Goal: Task Accomplishment & Management: Use online tool/utility

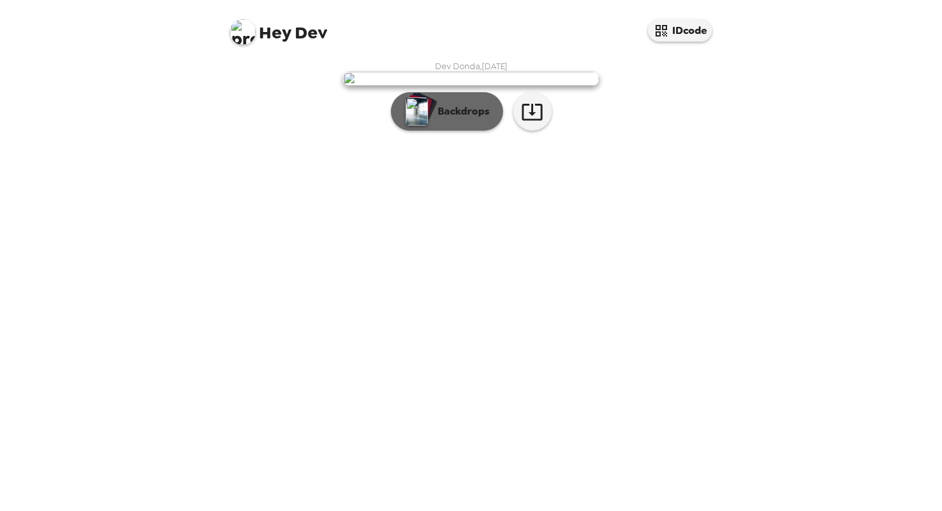
click at [452, 119] on p "Backdrops" at bounding box center [460, 111] width 58 height 15
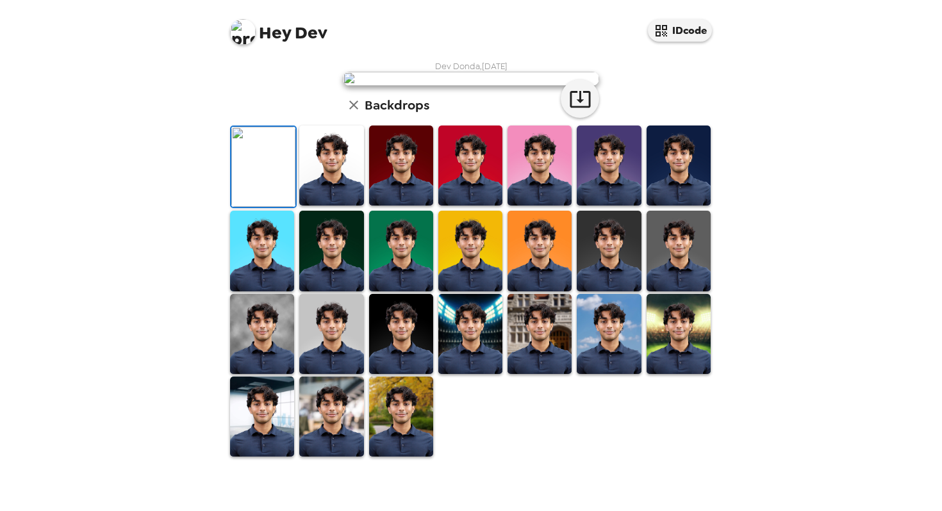
scroll to position [81, 0]
click at [326, 206] on img at bounding box center [331, 166] width 64 height 80
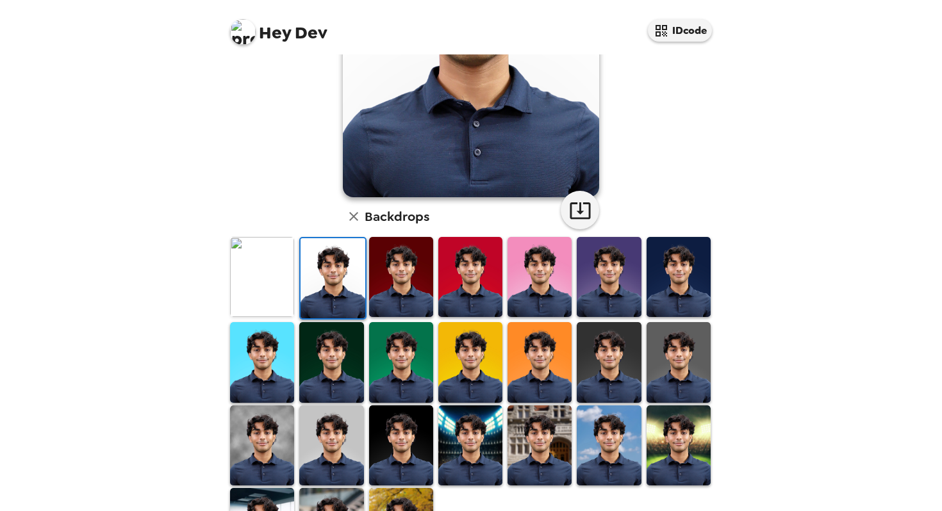
scroll to position [273, 0]
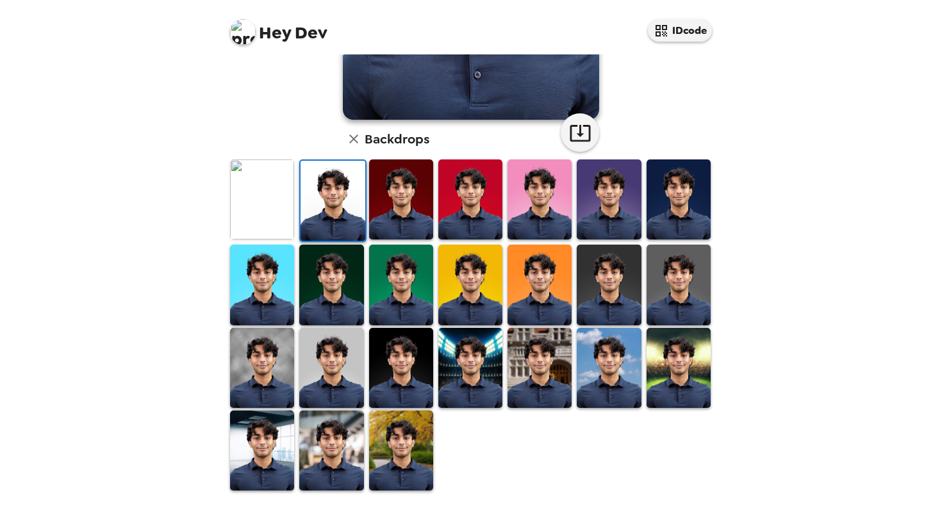
click at [399, 381] on img at bounding box center [401, 368] width 64 height 80
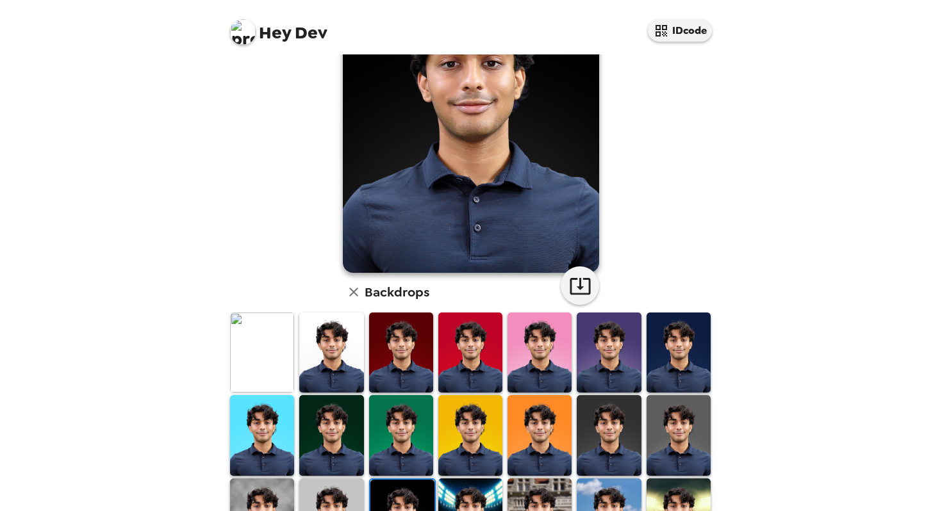
scroll to position [118, 0]
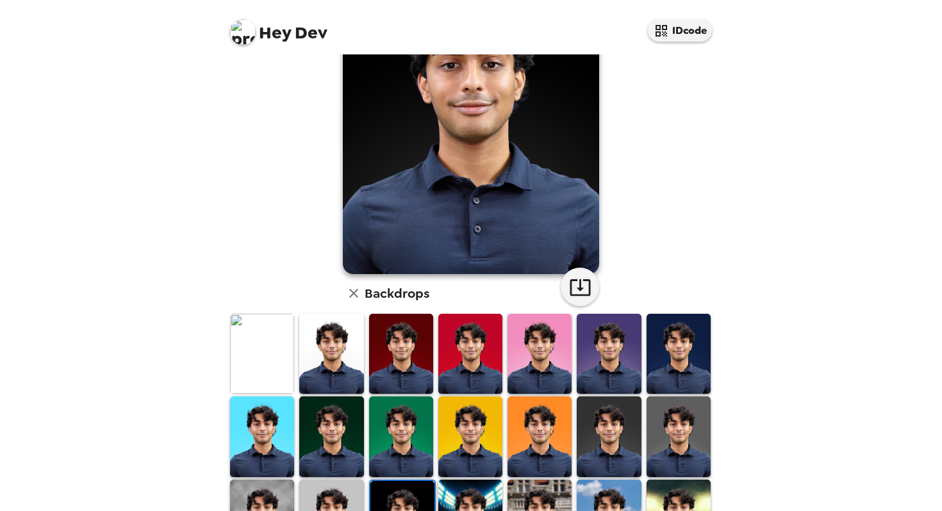
click at [218, 350] on div "[PERSON_NAME] , [DATE] Backdrops" at bounding box center [471, 295] width 513 height 716
click at [240, 330] on img at bounding box center [262, 354] width 64 height 80
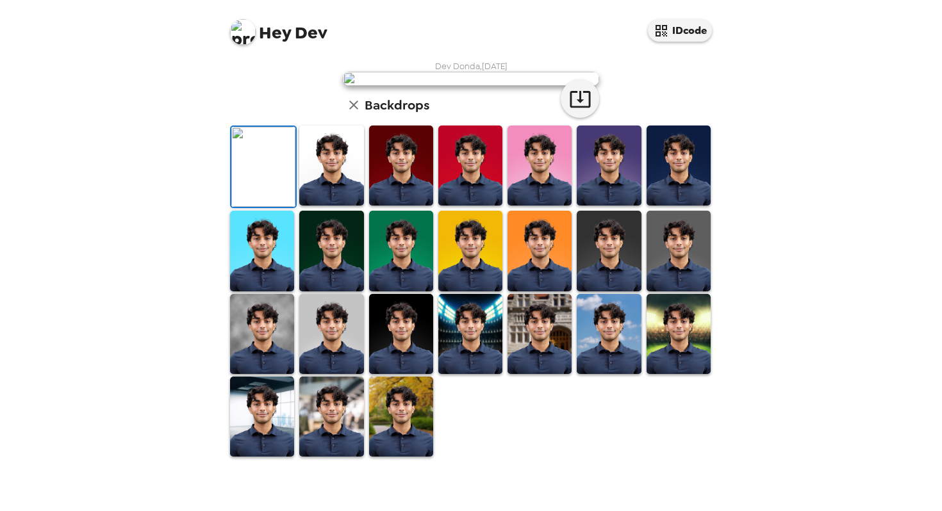
scroll to position [0, 0]
click at [582, 118] on button "button" at bounding box center [580, 98] width 38 height 38
click at [325, 206] on img at bounding box center [331, 166] width 64 height 80
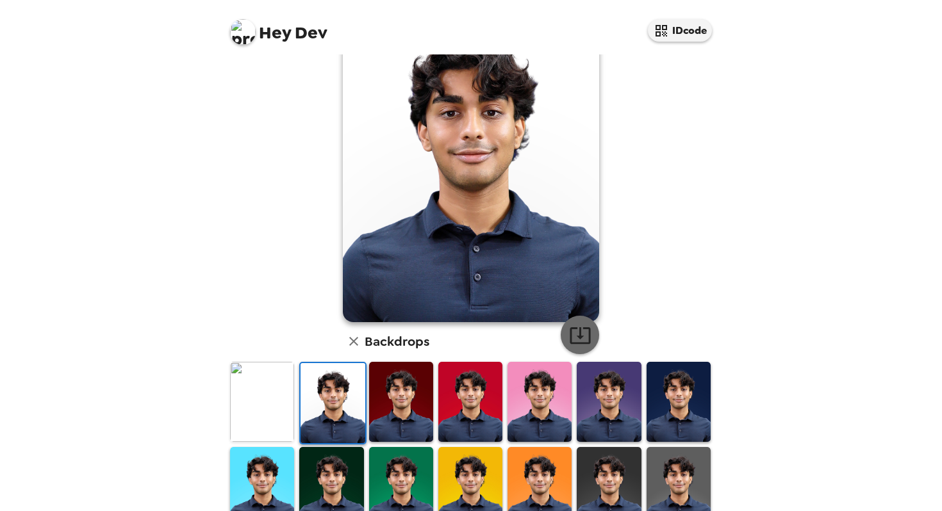
click at [589, 330] on icon "button" at bounding box center [580, 335] width 21 height 17
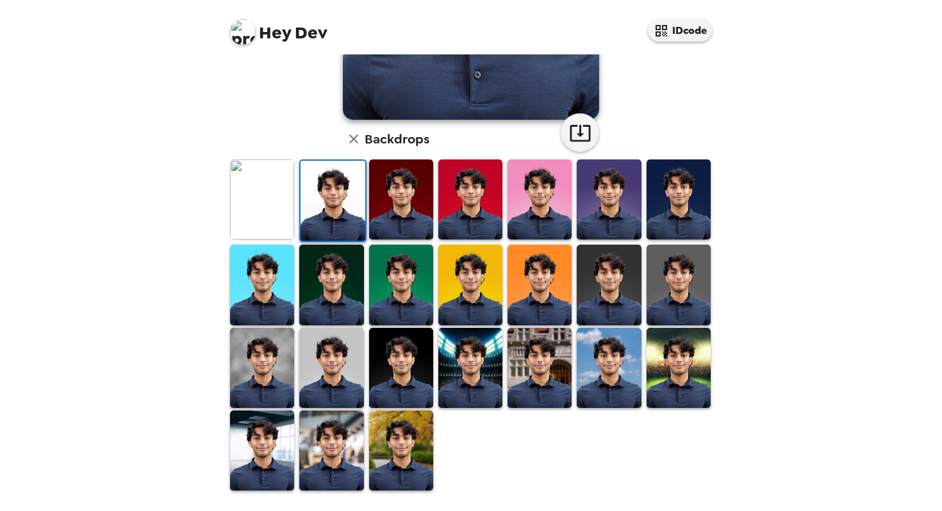
click at [304, 447] on img at bounding box center [331, 451] width 64 height 80
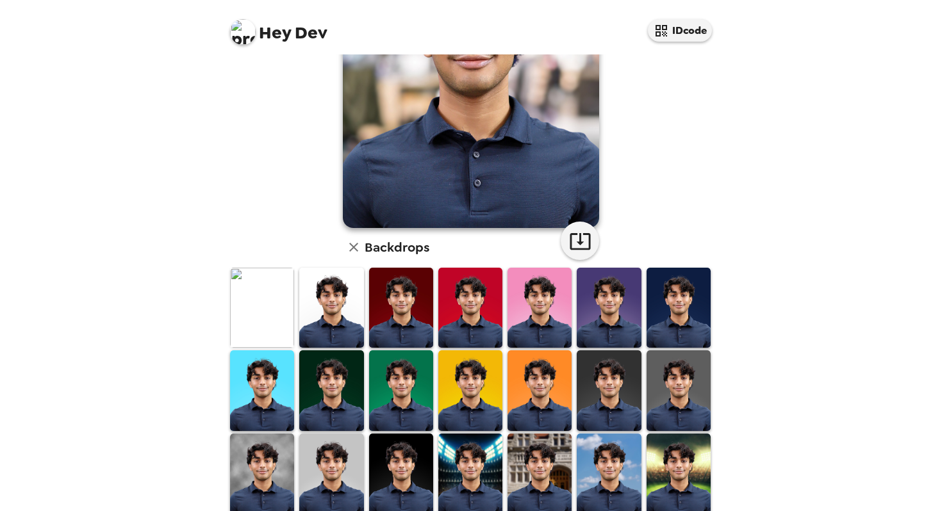
scroll to position [162, 0]
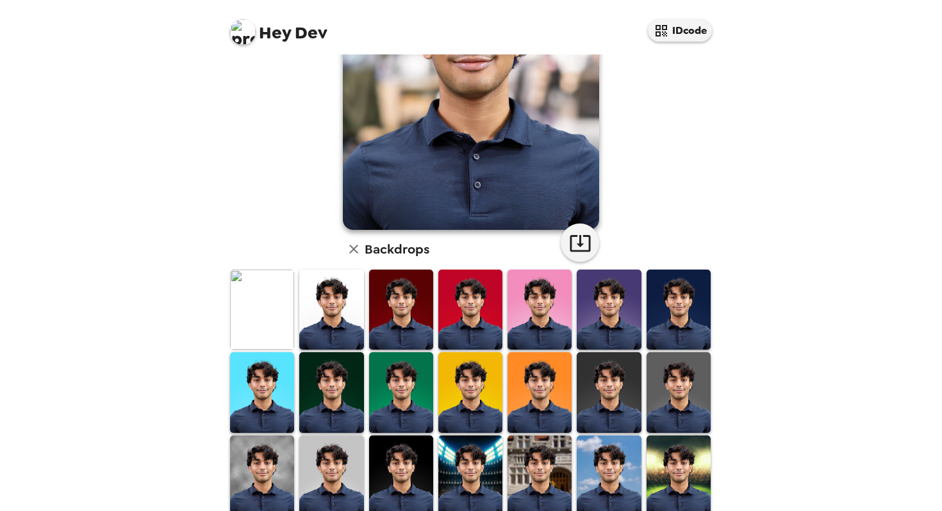
click at [401, 459] on img at bounding box center [401, 476] width 64 height 80
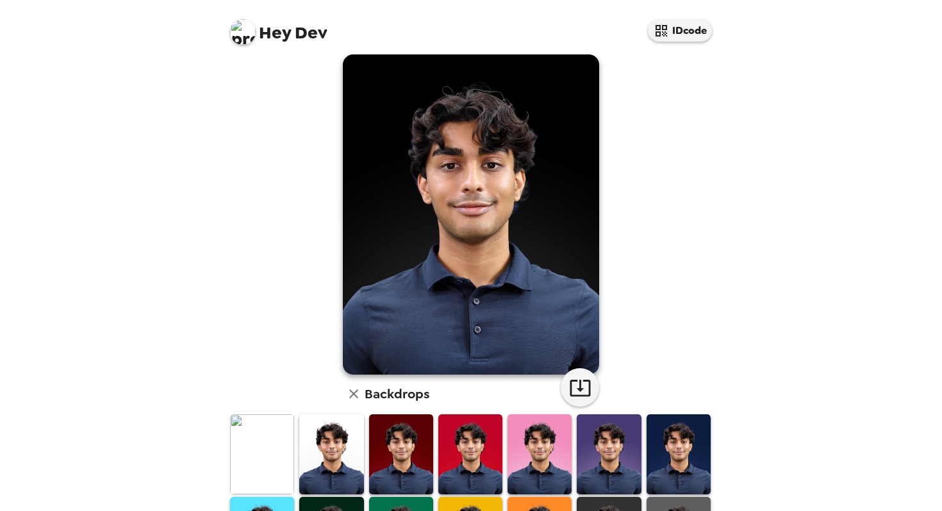
scroll to position [1, 0]
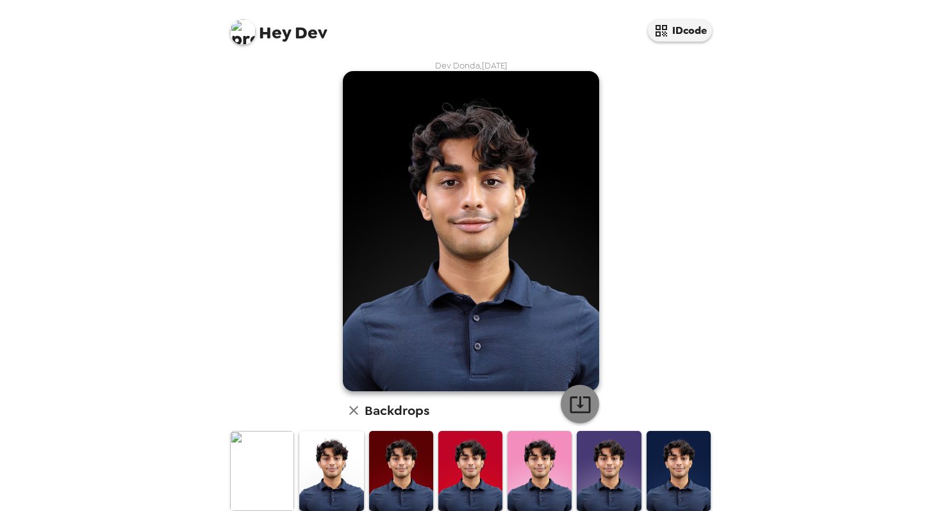
click at [575, 398] on icon "button" at bounding box center [580, 405] width 21 height 17
